Goal: Register for event/course

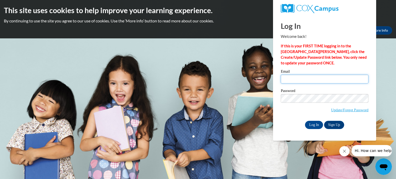
click at [288, 79] on input "Email" at bounding box center [325, 79] width 88 height 9
type input "[EMAIL_ADDRESS][DOMAIN_NAME]"
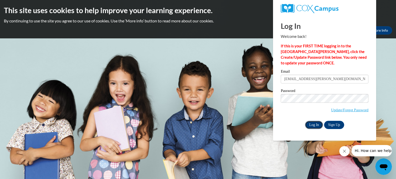
click at [315, 126] on input "Log In" at bounding box center [314, 125] width 18 height 8
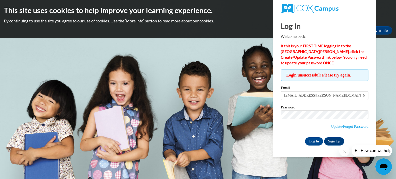
click at [260, 128] on body "This site uses cookies to help improve your learning experience. By continuing …" at bounding box center [198, 89] width 396 height 179
click at [316, 141] on input "Log In" at bounding box center [314, 142] width 18 height 8
click at [386, 86] on body "This site uses cookies to help improve your learning experience. By continuing …" at bounding box center [198, 89] width 396 height 179
click at [356, 126] on link "Update/Forgot Password" at bounding box center [349, 127] width 37 height 4
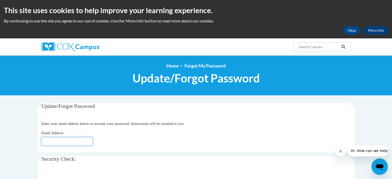
click at [52, 142] on input "Email Address" at bounding box center [67, 141] width 52 height 9
click at [48, 140] on input "Email Address" at bounding box center [67, 141] width 52 height 9
type input "[EMAIL_ADDRESS][PERSON_NAME][DOMAIN_NAME]"
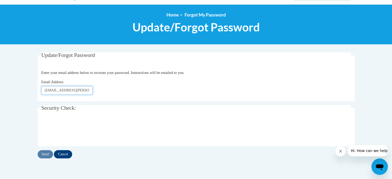
scroll to position [52, 0]
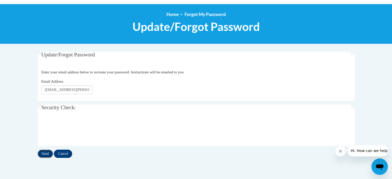
click at [44, 153] on input "Send" at bounding box center [45, 154] width 15 height 8
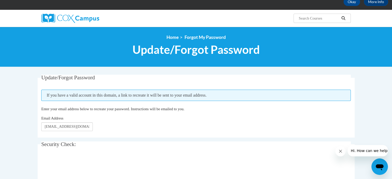
scroll to position [52, 0]
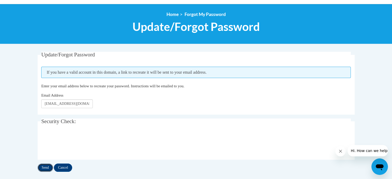
click at [47, 167] on input "Send" at bounding box center [45, 168] width 15 height 8
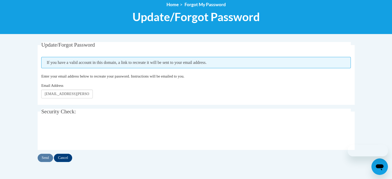
scroll to position [77, 0]
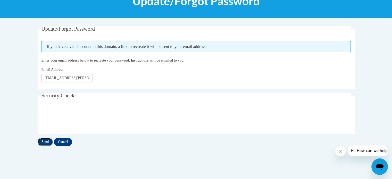
click at [46, 141] on input "Send" at bounding box center [45, 142] width 15 height 8
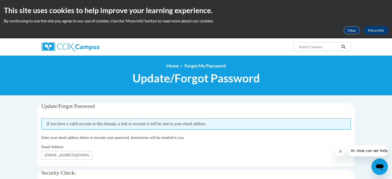
click at [355, 32] on button "Okay" at bounding box center [352, 30] width 17 height 8
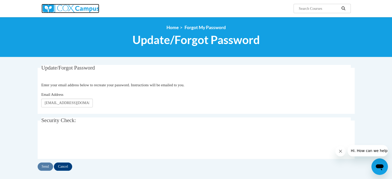
click at [70, 6] on img at bounding box center [71, 8] width 58 height 9
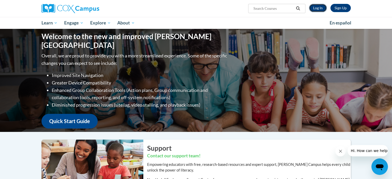
click at [318, 9] on link "Log In" at bounding box center [318, 8] width 18 height 8
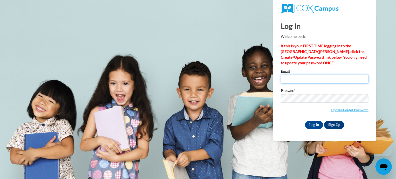
click at [296, 79] on input "Email" at bounding box center [325, 79] width 88 height 9
type input "khart@picca.info"
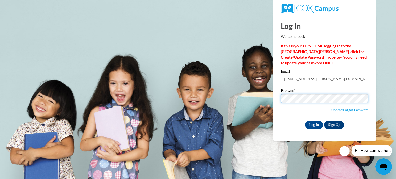
click at [276, 102] on div "Log In Welcome back! If this is your FIRST TIME logging in to the NEW Cox Campu…" at bounding box center [324, 77] width 111 height 125
click at [260, 127] on body "Log In Welcome back! If this is your FIRST TIME logging in to the NEW Cox Campu…" at bounding box center [198, 89] width 396 height 179
click at [316, 126] on input "Log In" at bounding box center [314, 125] width 18 height 8
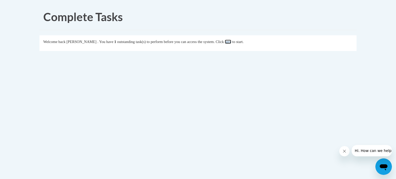
click at [231, 41] on link "here" at bounding box center [228, 42] width 6 height 4
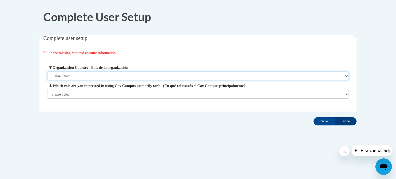
click at [347, 75] on select "Please Select United States | Estados Unidos Outside of the United States | Fue…" at bounding box center [198, 76] width 302 height 9
select select "ad49bcad-a171-4b2e-b99c-48b446064914"
click at [47, 72] on select "Please Select United States | Estados Unidos Outside of the United States | Fue…" at bounding box center [198, 76] width 302 height 9
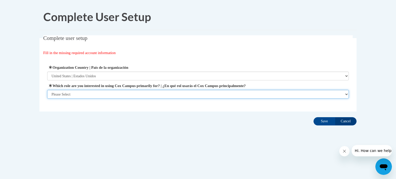
click at [348, 96] on select "Please Select College/University | Colegio/Universidad Community/Nonprofit Part…" at bounding box center [198, 94] width 302 height 9
select select "fbf2d438-af2f-41f8-98f1-81c410e29de3"
click at [47, 99] on select "Please Select College/University | Colegio/Universidad Community/Nonprofit Part…" at bounding box center [198, 94] width 302 height 9
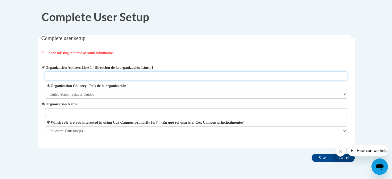
click at [66, 72] on input "Organization Address Line 1 | Dirección de la organización Línea 1" at bounding box center [196, 76] width 302 height 9
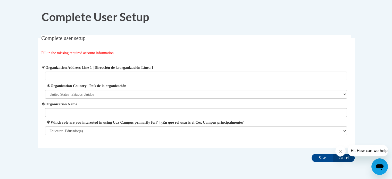
drag, startPoint x: 104, startPoint y: 143, endPoint x: 101, endPoint y: 120, distance: 23.0
click at [104, 141] on fieldset "Complete user setup Fill in the missing required account information User Profi…" at bounding box center [196, 91] width 317 height 113
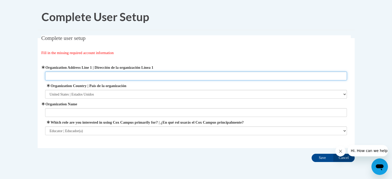
click at [57, 74] on input "Organization Address Line 1 | Dirección de la organización Línea 1" at bounding box center [196, 76] width 302 height 9
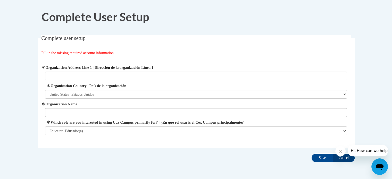
click at [127, 140] on div "Organization Address Line 1 | Dirección de la organización Línea 1 Organization…" at bounding box center [196, 100] width 310 height 84
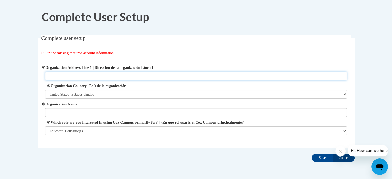
click at [54, 75] on input "Organization Address Line 1 | Dirección de la organización Línea 1" at bounding box center [196, 76] width 302 height 9
type input "722 Clinton Street"
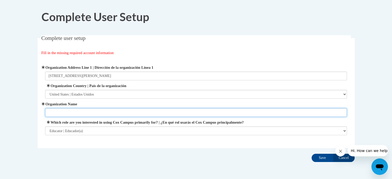
click at [57, 111] on input "Organization Name" at bounding box center [196, 112] width 302 height 9
type input "Pickaway County Head Start"
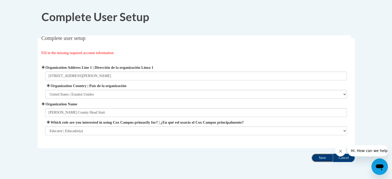
click at [325, 157] on input "Save" at bounding box center [323, 158] width 22 height 8
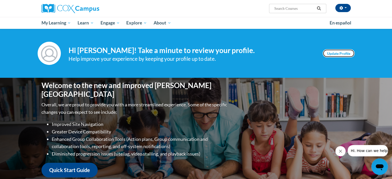
click at [348, 54] on link "Update Profile" at bounding box center [339, 53] width 32 height 8
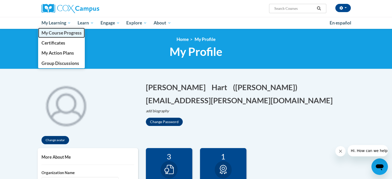
click at [55, 34] on span "My Course Progress" at bounding box center [61, 32] width 40 height 5
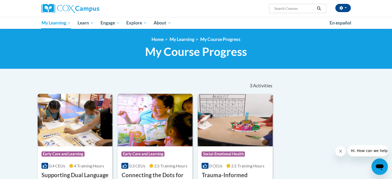
click at [287, 9] on input "Search..." at bounding box center [294, 8] width 41 height 6
type input "Meaningful Conversations"
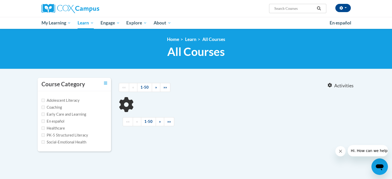
type input "Meaningful Conversations"
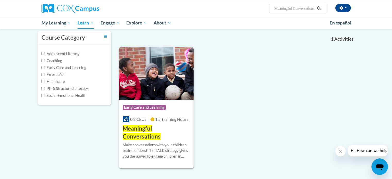
scroll to position [77, 0]
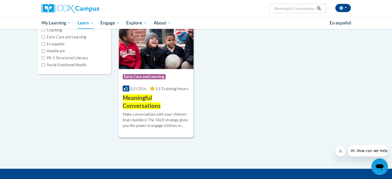
click at [151, 98] on span "Meaningful Conversations" at bounding box center [142, 101] width 38 height 15
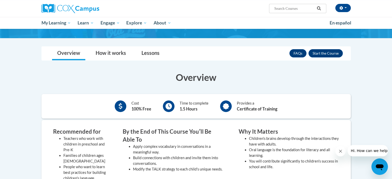
scroll to position [26, 0]
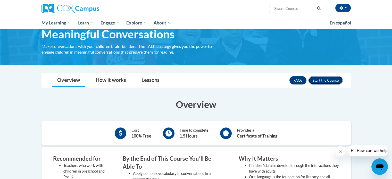
click at [325, 80] on button "Enroll" at bounding box center [326, 80] width 34 height 8
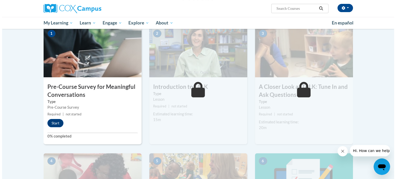
scroll to position [129, 0]
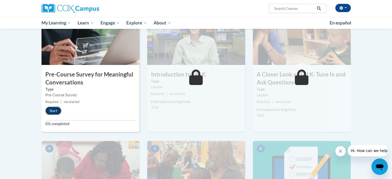
click at [54, 109] on button "Start" at bounding box center [53, 111] width 16 height 8
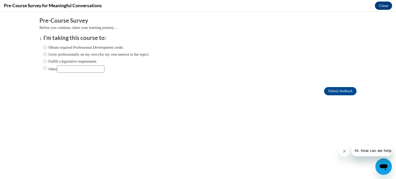
scroll to position [0, 0]
click at [43, 48] on input "Obtain required Professional Development credit." at bounding box center [44, 48] width 3 height 6
radio input "true"
click at [343, 92] on input "Submit feedback" at bounding box center [340, 91] width 33 height 8
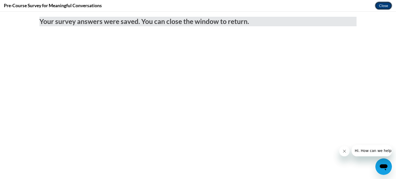
click at [384, 5] on button "Close" at bounding box center [383, 6] width 17 height 8
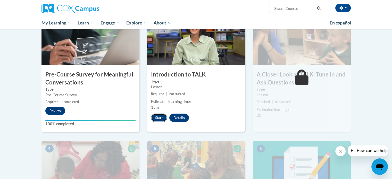
click at [160, 119] on button "Start" at bounding box center [159, 118] width 16 height 8
